Goal: Task Accomplishment & Management: Complete application form

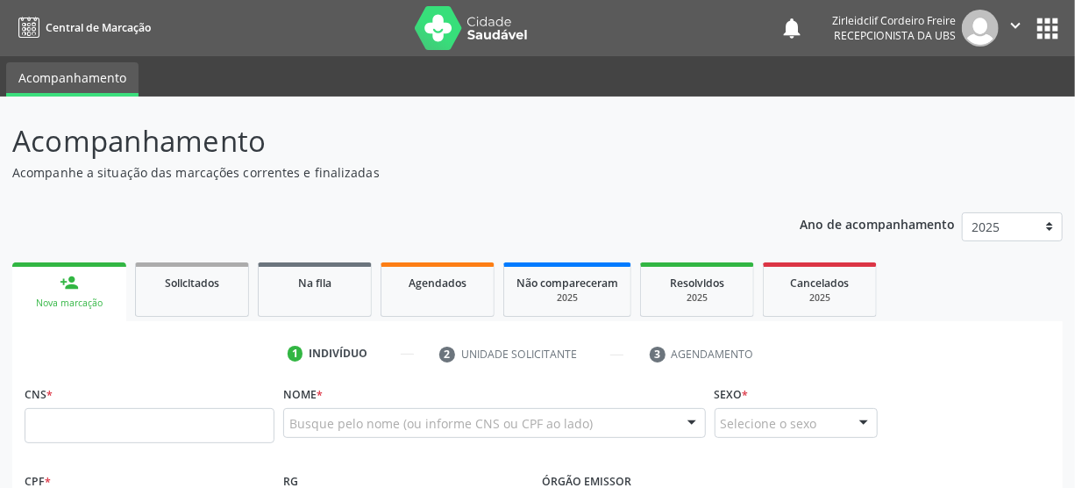
click at [96, 293] on link "person_add Nova marcação" at bounding box center [69, 291] width 114 height 59
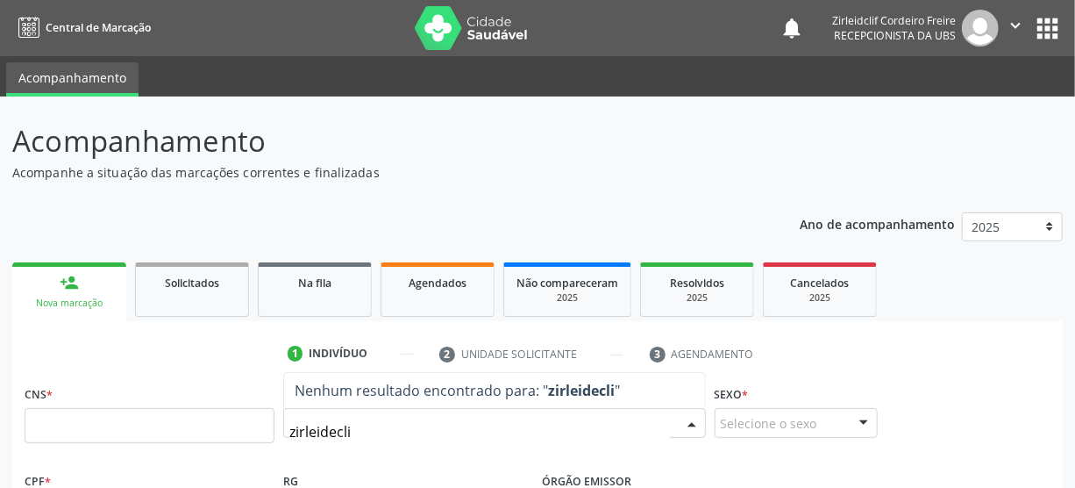
type input "zirleideclif"
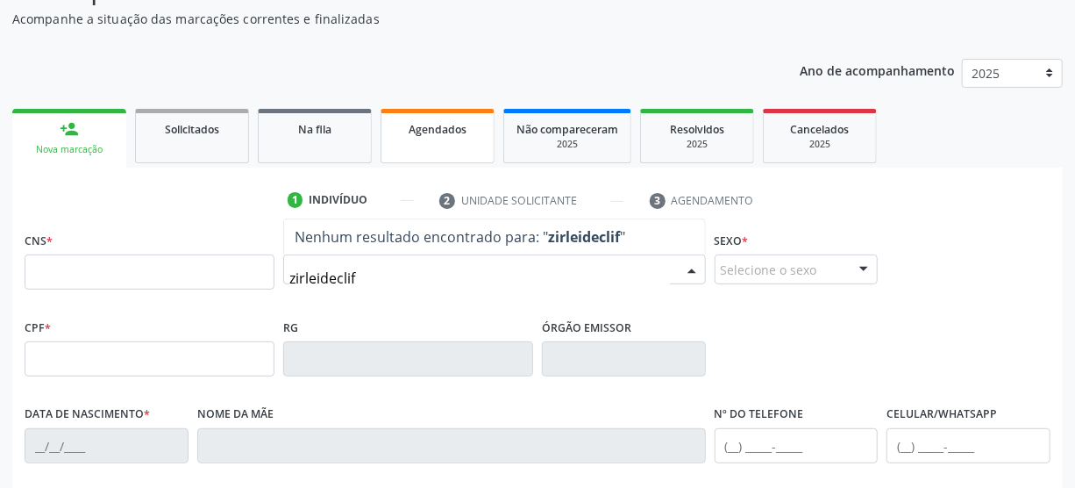
scroll to position [159, 0]
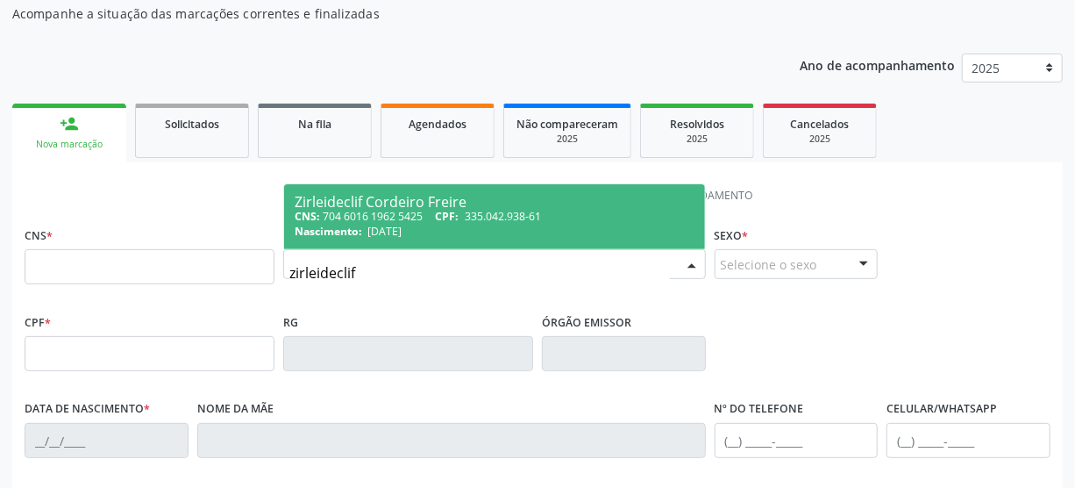
click at [541, 219] on span "335.042.938-61" at bounding box center [503, 216] width 76 height 15
type input "704 6016 1962 5425"
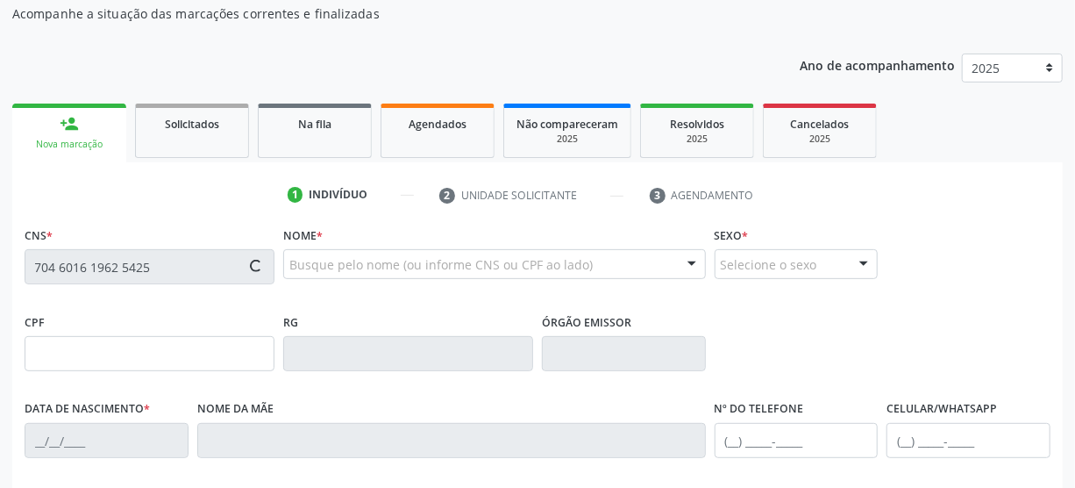
type input "335.042.938-61"
type input "[DATE]"
type input "[PERSON_NAME]"
type input "[PHONE_NUMBER]"
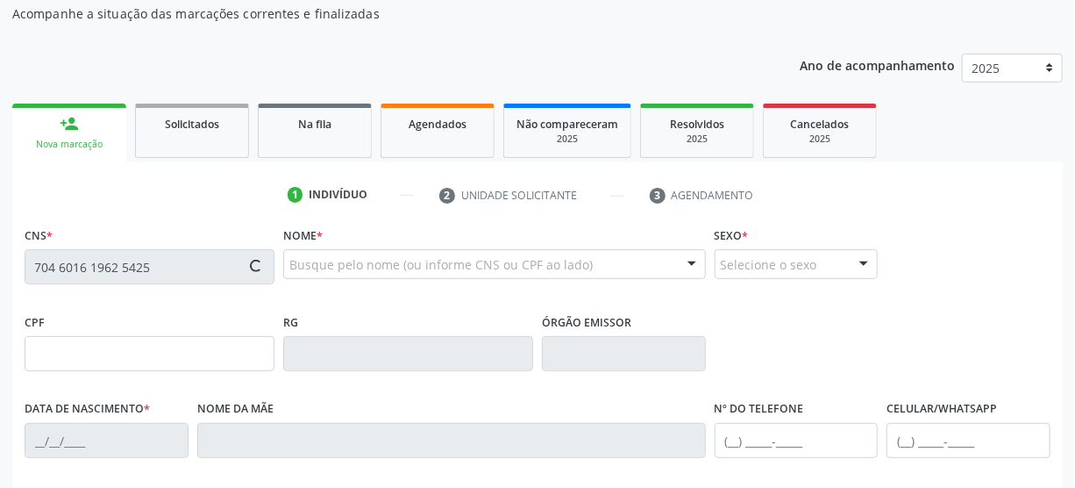
type input "S/N"
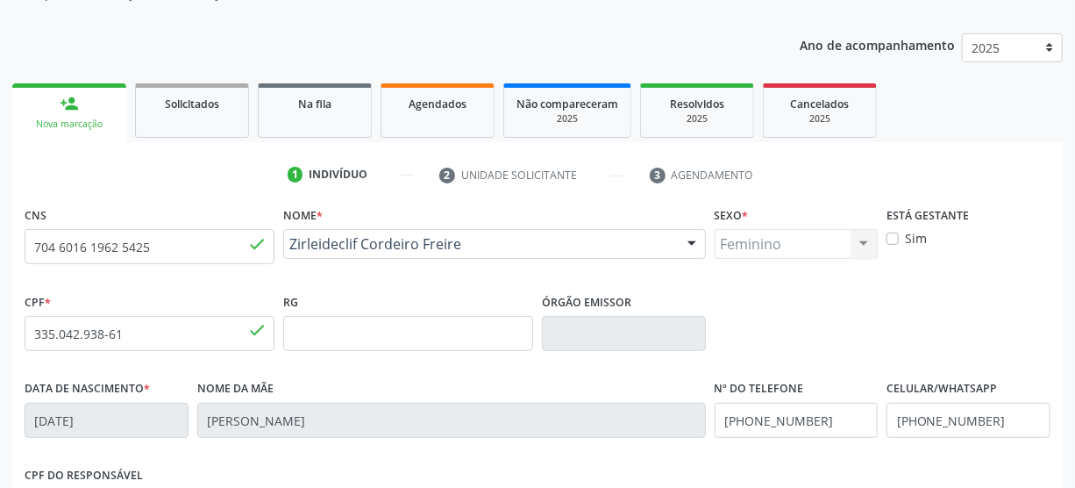
scroll to position [239, 0]
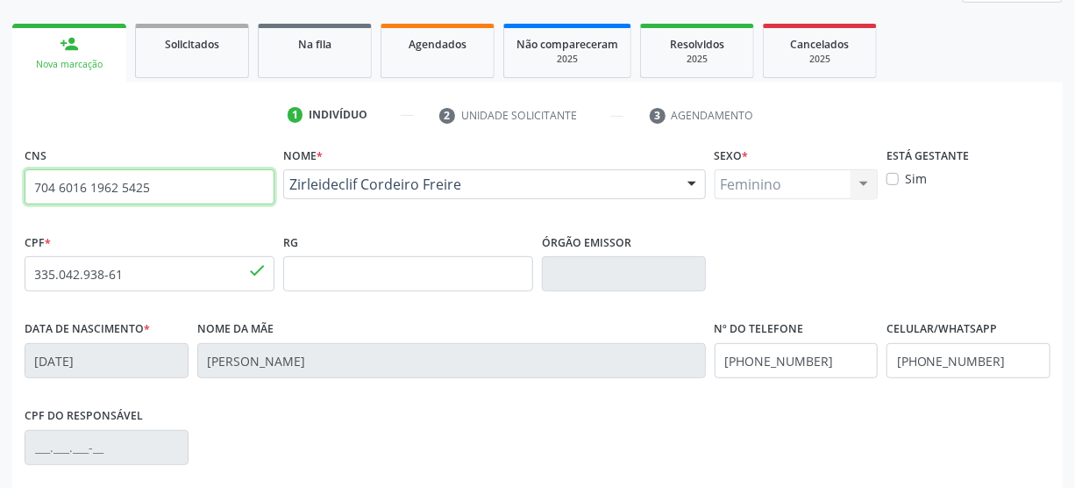
click at [169, 183] on input "704 6016 1962 5425" at bounding box center [150, 186] width 250 height 35
type input "7"
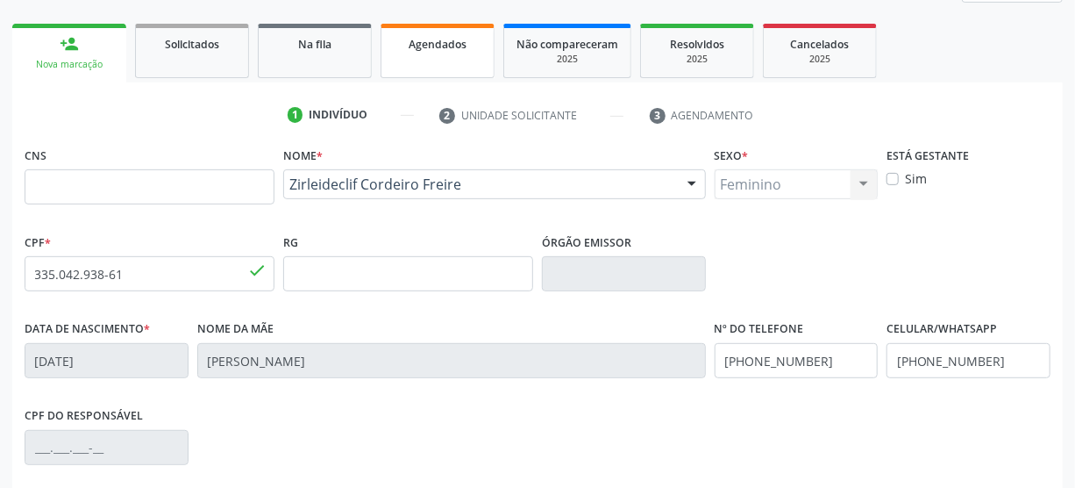
click at [463, 52] on link "Agendados" at bounding box center [438, 51] width 114 height 54
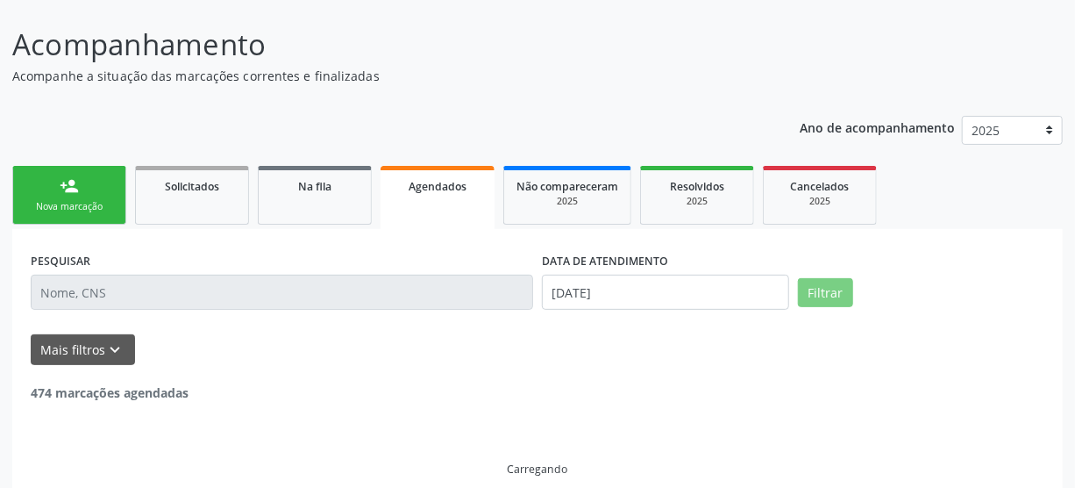
scroll to position [114, 0]
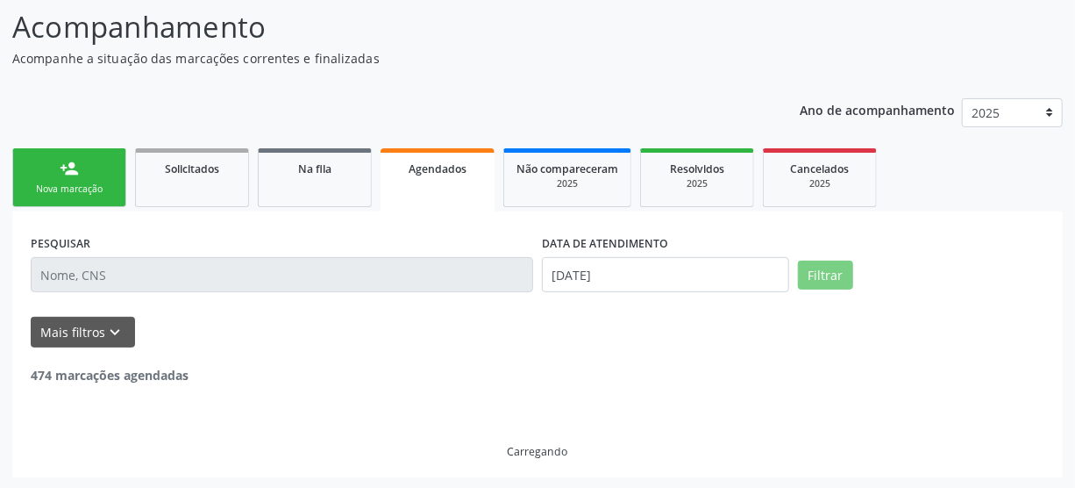
click at [104, 189] on div "Nova marcação" at bounding box center [69, 188] width 88 height 13
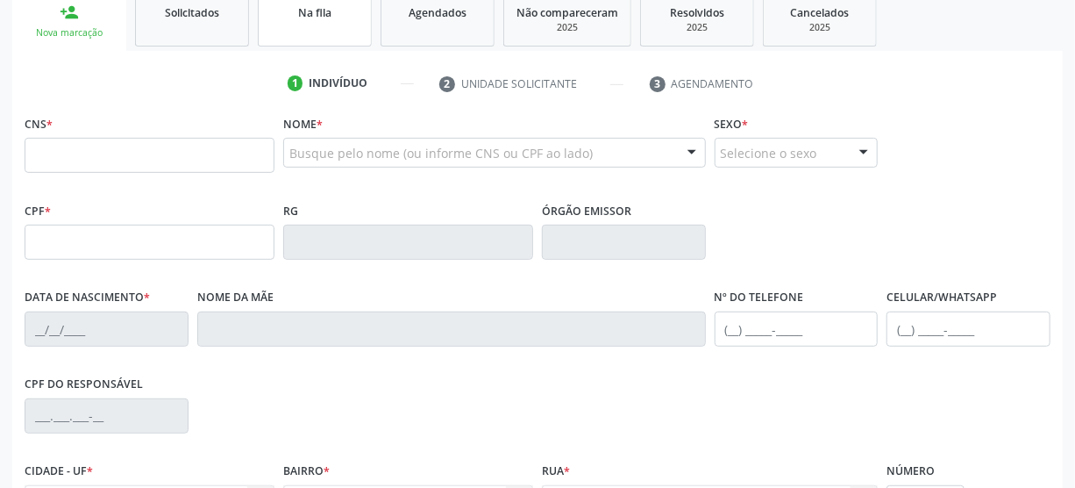
scroll to position [274, 0]
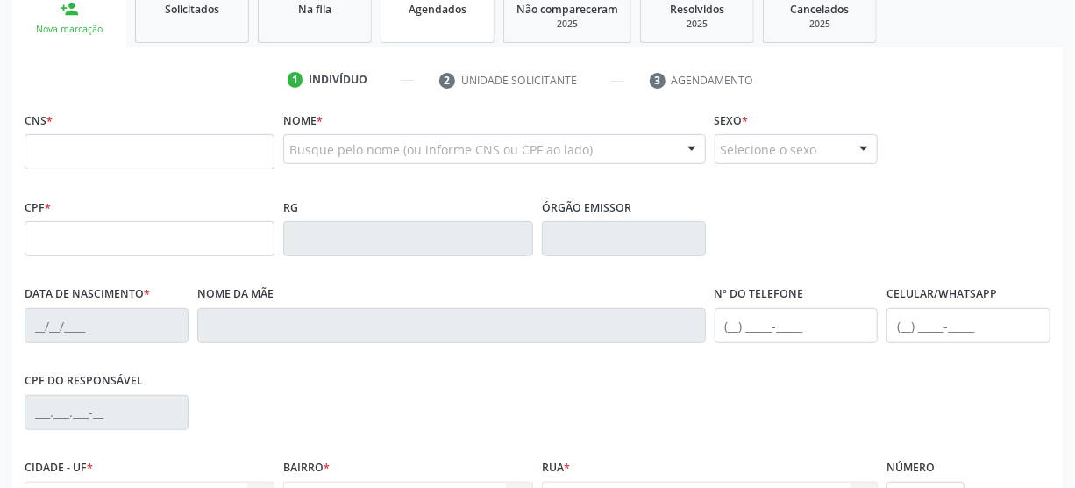
click at [454, 10] on span "Agendados" at bounding box center [438, 9] width 58 height 15
select select "7"
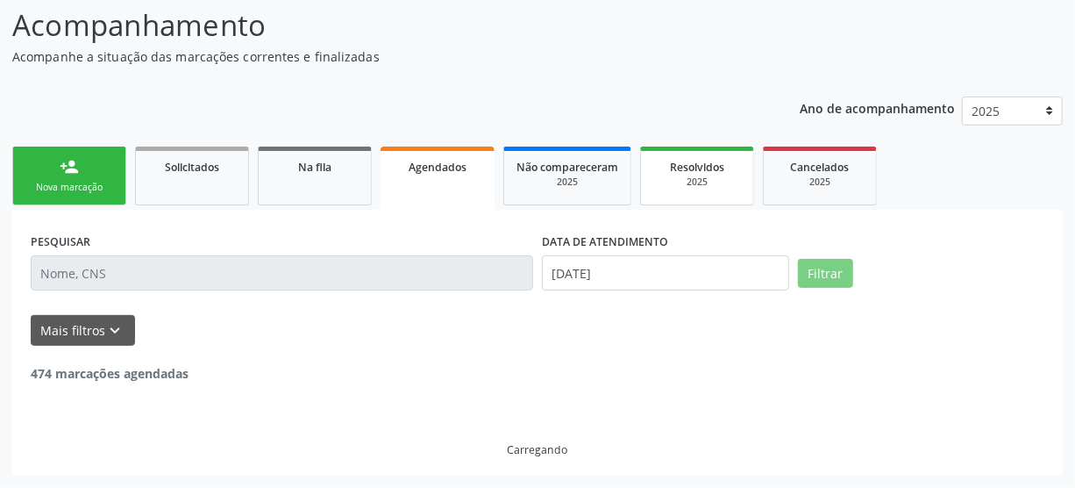
scroll to position [96, 0]
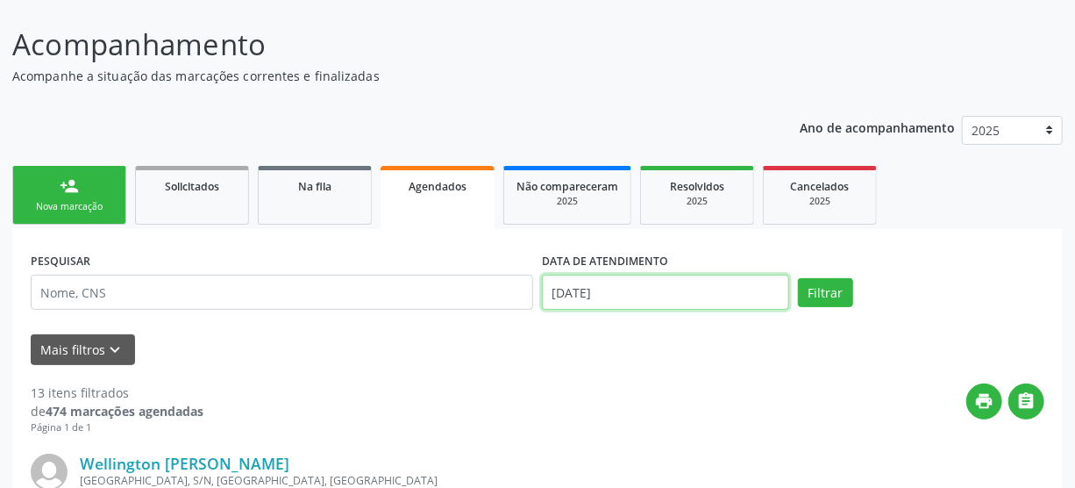
click at [634, 296] on input "[DATE]" at bounding box center [665, 291] width 247 height 35
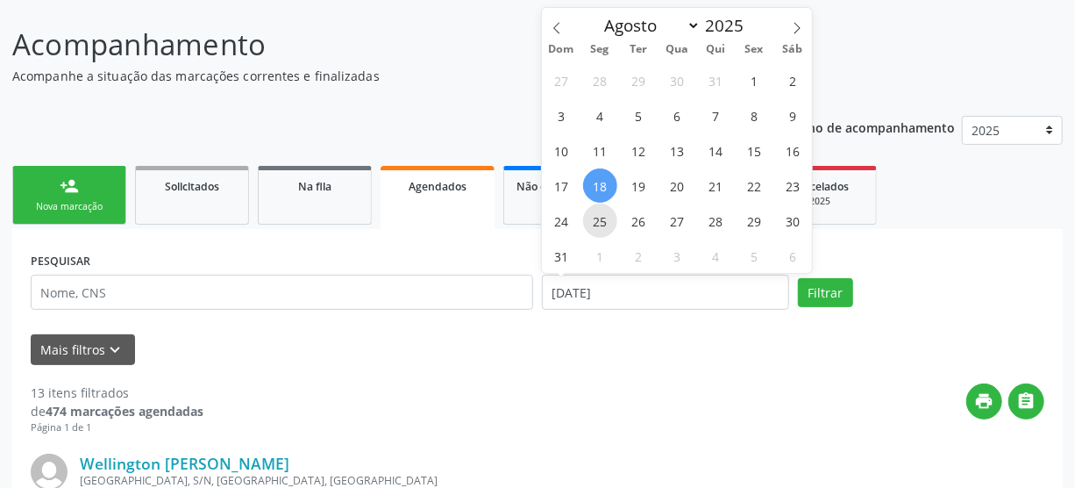
click at [598, 220] on span "25" at bounding box center [600, 220] width 34 height 34
type input "[DATE]"
click at [597, 220] on span "25" at bounding box center [600, 220] width 34 height 34
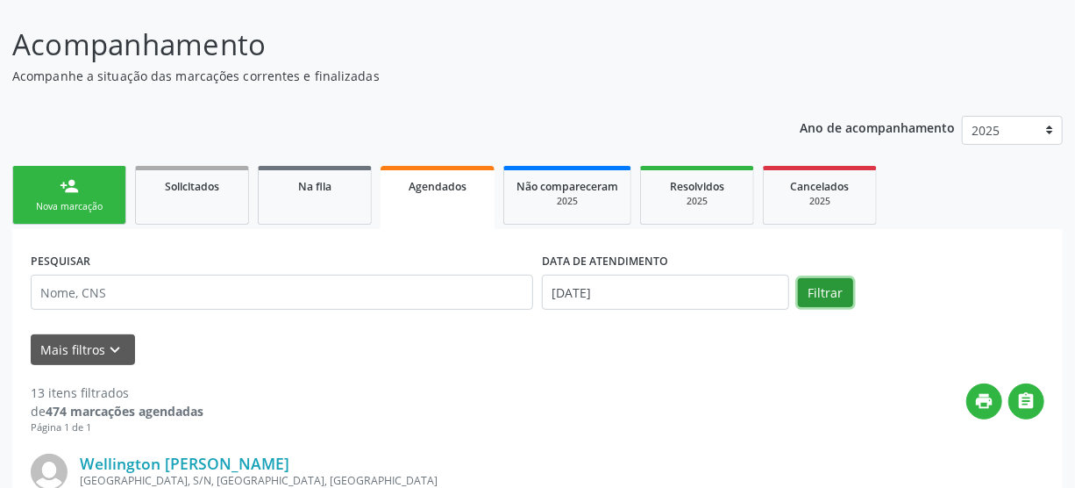
click at [835, 288] on button "Filtrar" at bounding box center [825, 293] width 55 height 30
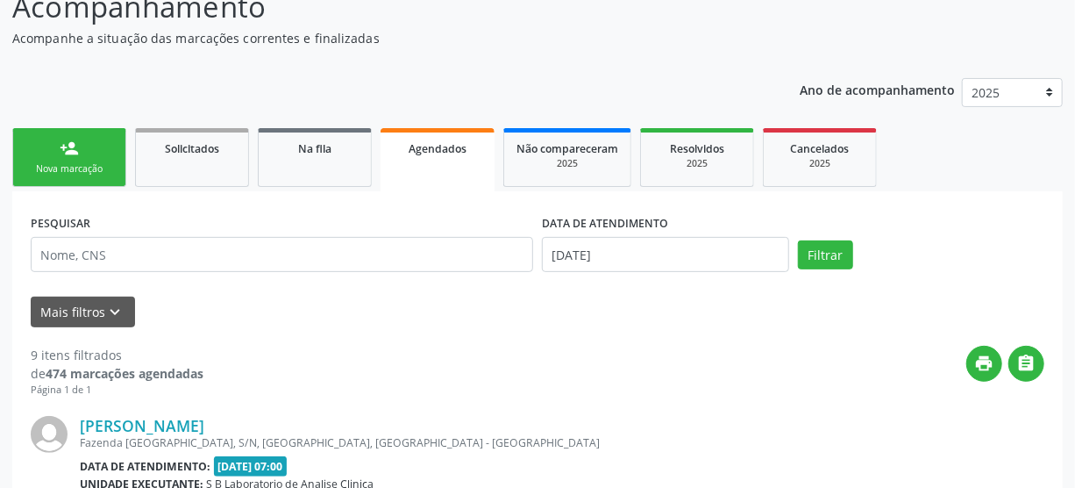
scroll to position [0, 0]
